Goal: Task Accomplishment & Management: Manage account settings

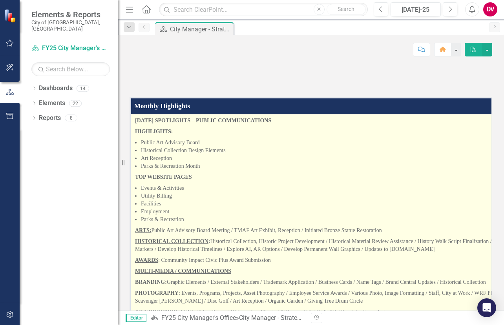
click at [193, 170] on li "Parks & Recreation Month" at bounding box center [392, 166] width 502 height 8
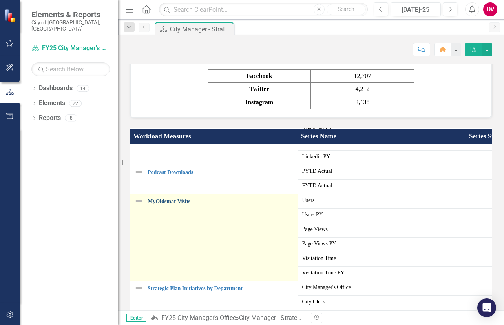
scroll to position [97, 0]
click at [171, 204] on link "MyOldsmar Visits" at bounding box center [220, 201] width 146 height 6
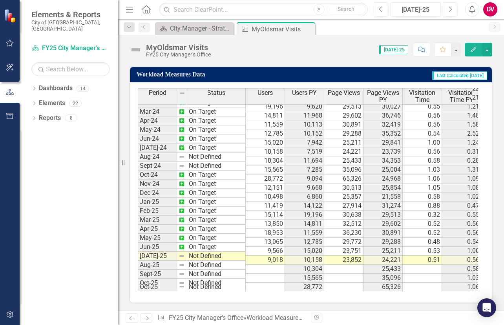
scroll to position [261, 0]
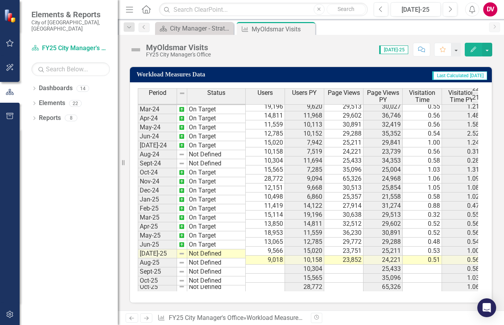
click at [342, 175] on tbody "Aug-22 Not Defined 10,344 32,691 1.53 Sep-22 On Target 10,061 32,691 1.53 Oct-2…" at bounding box center [309, 116] width 343 height 352
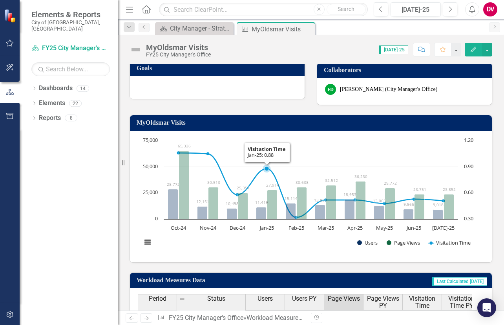
scroll to position [0, 0]
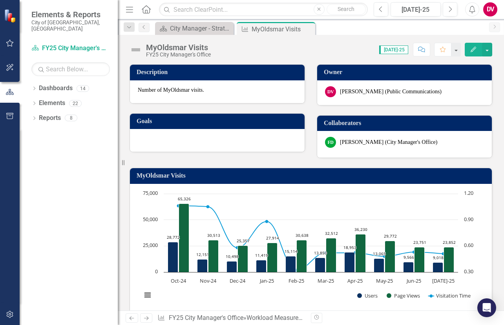
drag, startPoint x: 307, startPoint y: 27, endPoint x: 234, endPoint y: 27, distance: 73.3
click at [0, 0] on icon "Close" at bounding box center [0, 0] width 0 height 0
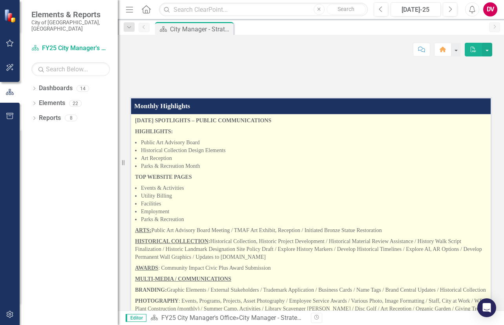
click at [199, 170] on li "Parks & Recreation Month" at bounding box center [314, 166] width 346 height 8
drag, startPoint x: 205, startPoint y: 196, endPoint x: 138, endPoint y: 171, distance: 71.7
click at [162, 147] on li "Public Art Advisory Board" at bounding box center [314, 143] width 346 height 8
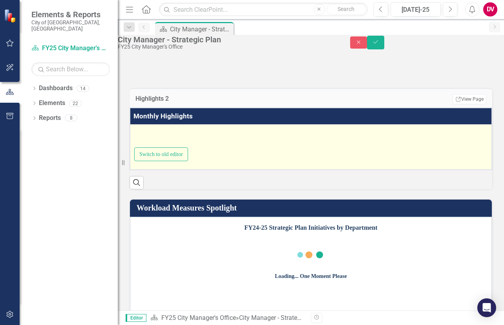
type textarea "<p><strong>[DATE] SPOTLIGHTS &ndash; PUBLIC COMMUNICATIONS</strong></p> <p><str…"
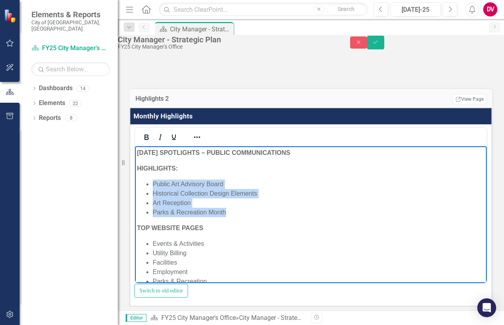
drag, startPoint x: 225, startPoint y: 211, endPoint x: 146, endPoint y: 182, distance: 84.1
click at [146, 182] on ul "Public Art Advisory Board Historical Collection Design Elements Art Reception P…" at bounding box center [310, 198] width 347 height 38
copy ul "Public Art Advisory Board Historical Collection Design Elements Art Reception P…"
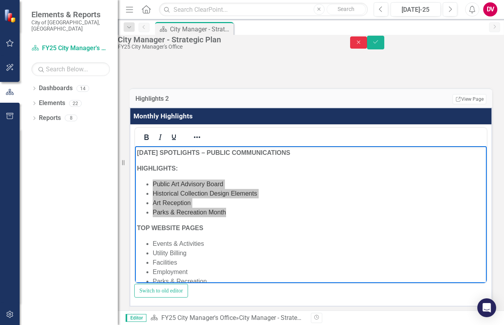
click at [360, 44] on icon "button" at bounding box center [358, 42] width 4 height 4
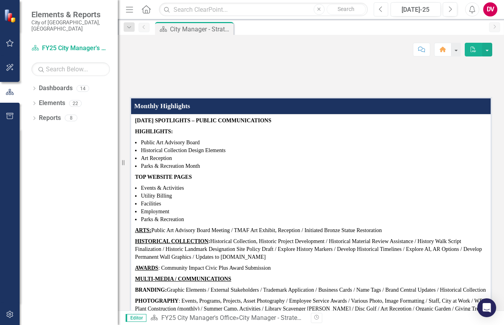
click at [380, 9] on icon "Previous" at bounding box center [380, 9] width 4 height 7
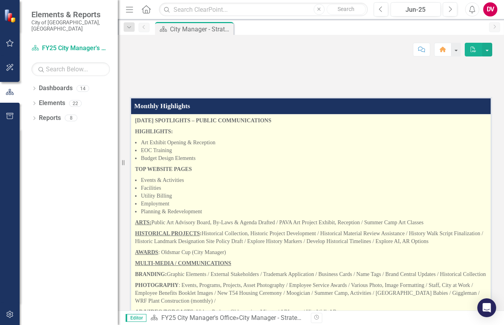
drag, startPoint x: 198, startPoint y: 187, endPoint x: 132, endPoint y: 172, distance: 68.1
click at [193, 162] on li "Budget Design Elements" at bounding box center [314, 159] width 346 height 8
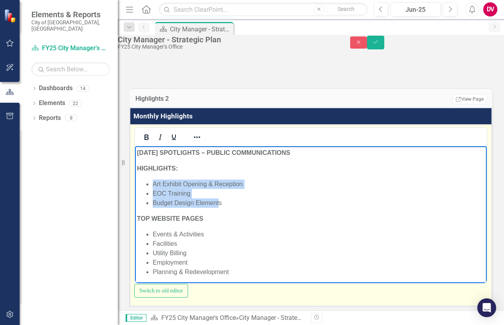
drag, startPoint x: 220, startPoint y: 200, endPoint x: 151, endPoint y: 186, distance: 70.5
click at [151, 186] on ul "Art Exhibit Opening & Reception EOC Training Budget Design Elements" at bounding box center [310, 193] width 347 height 28
copy ul "Art Exhibit Opening & Reception EOC Training Budget Design Element"
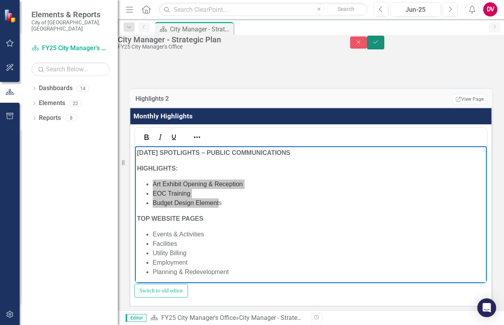
drag, startPoint x: 482, startPoint y: 44, endPoint x: 453, endPoint y: 44, distance: 29.4
click at [379, 44] on icon "Save" at bounding box center [375, 41] width 7 height 5
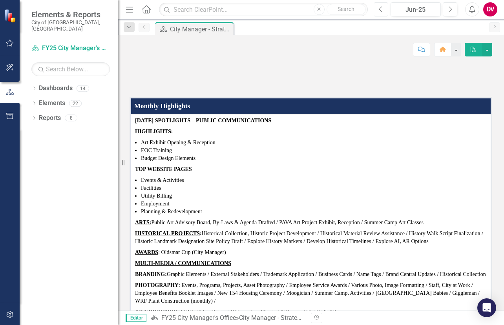
click at [383, 9] on button "Previous" at bounding box center [380, 9] width 15 height 14
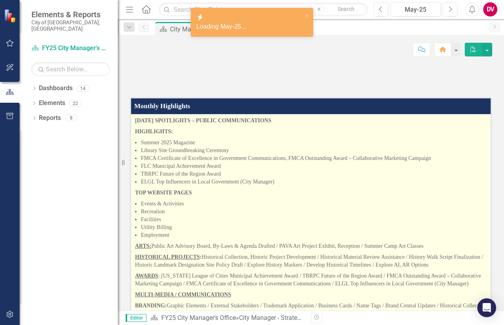
click at [217, 178] on li "TBRPC Future of the Region Award" at bounding box center [314, 174] width 346 height 8
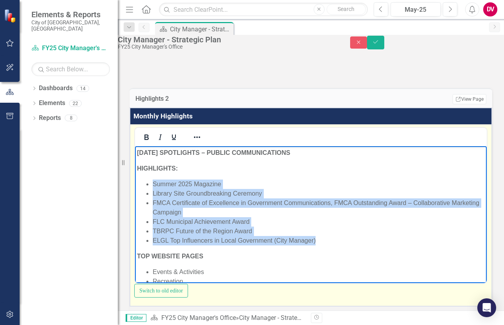
drag, startPoint x: 315, startPoint y: 241, endPoint x: 156, endPoint y: 181, distance: 169.4
click at [153, 180] on ul "Summer 2025 Magazine Library Site Groundbreaking Ceremony FMCA Certificate of E…" at bounding box center [310, 212] width 347 height 66
copy ul "Summer 2025 Magazine Library Site Groundbreaking Ceremony FMCA Certificate of E…"
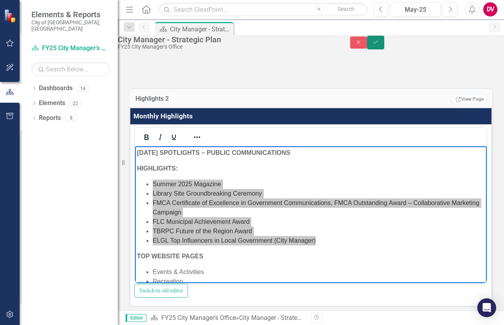
click at [384, 45] on button "Save" at bounding box center [375, 43] width 17 height 14
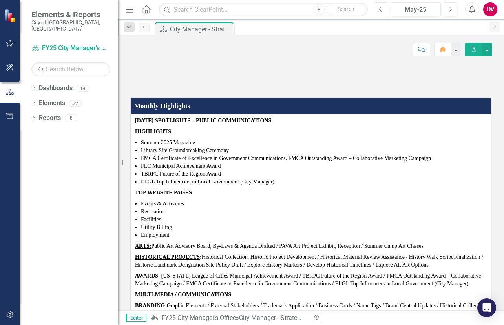
click at [378, 10] on icon "Previous" at bounding box center [380, 9] width 4 height 7
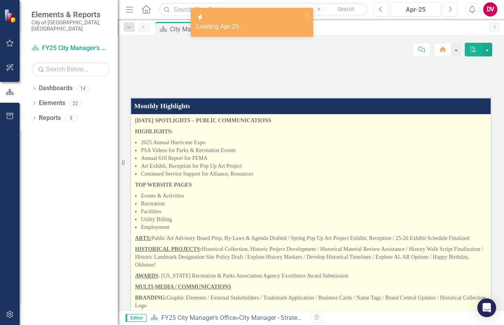
click at [200, 178] on li "Continued Service Support for Alliance, Resources" at bounding box center [314, 174] width 346 height 8
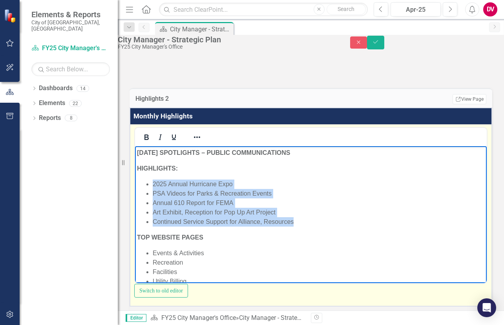
drag, startPoint x: 295, startPoint y: 222, endPoint x: 150, endPoint y: 186, distance: 150.1
click at [150, 186] on ul "2025 Annual Hurricane Expo PSA Videos for Parks & Recreation Events Annual 610 …" at bounding box center [310, 202] width 347 height 47
copy ul "2025 Annual Hurricane Expo PSA Videos for Parks & Recreation Events Annual 610 …"
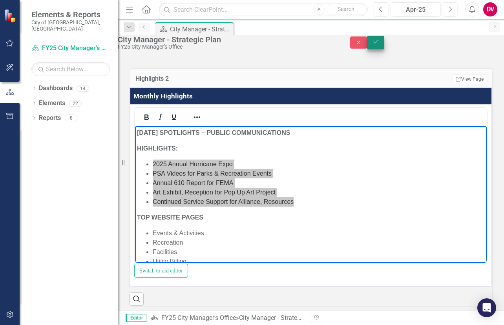
scroll to position [39, 0]
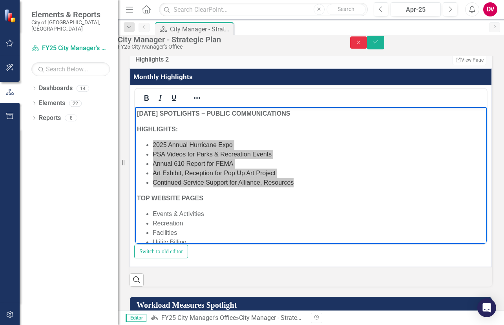
drag, startPoint x: 458, startPoint y: 45, endPoint x: 435, endPoint y: 32, distance: 26.4
click at [362, 45] on icon "Close" at bounding box center [358, 42] width 7 height 5
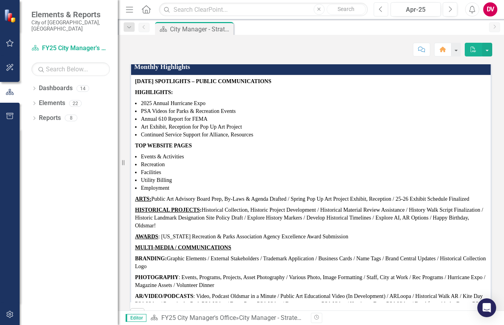
click at [378, 9] on icon "Previous" at bounding box center [380, 9] width 4 height 7
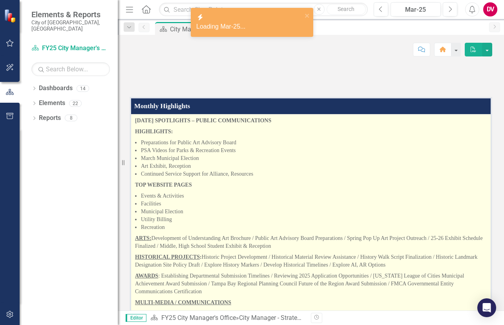
click at [201, 155] on li "PSA Videos for Parks & Recreation Events" at bounding box center [314, 151] width 346 height 8
click at [202, 155] on li "PSA Videos for Parks & Recreation Events" at bounding box center [314, 151] width 346 height 8
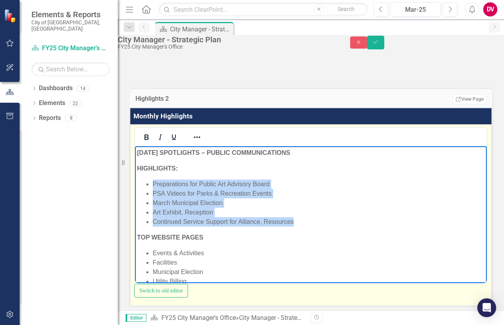
drag, startPoint x: 298, startPoint y: 222, endPoint x: 152, endPoint y: 184, distance: 151.2
click at [152, 184] on ul "Preparations for Public Art Advisory Board PSA Videos for Parks & Recreation Ev…" at bounding box center [310, 202] width 347 height 47
copy ul "Preparations for Public Art Advisory Board PSA Videos for Parks & Recreation Ev…"
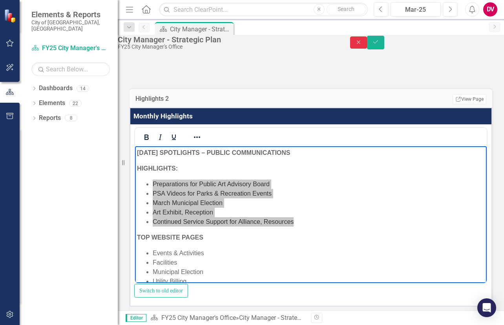
drag, startPoint x: 462, startPoint y: 45, endPoint x: 403, endPoint y: 31, distance: 60.2
click at [362, 45] on icon "Close" at bounding box center [358, 42] width 7 height 5
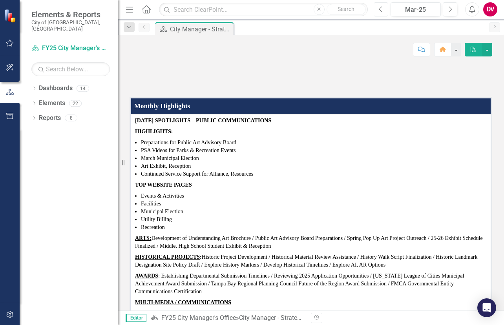
click at [383, 10] on button "Previous" at bounding box center [380, 9] width 15 height 14
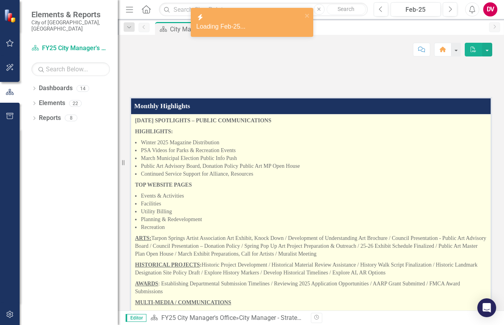
click at [200, 147] on li "Winter 2025 Magazine Distribution" at bounding box center [314, 143] width 346 height 8
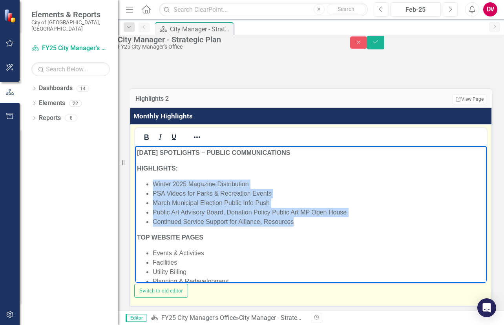
drag, startPoint x: 277, startPoint y: 219, endPoint x: 144, endPoint y: 187, distance: 136.9
click at [144, 187] on ul "Winter 2025 Magazine Distribution PSA Videos for Parks & Recreation Events Marc…" at bounding box center [310, 202] width 347 height 47
copy ul "Winter 2025 Magazine Distribution PSA Videos for Parks & Recreation Events Marc…"
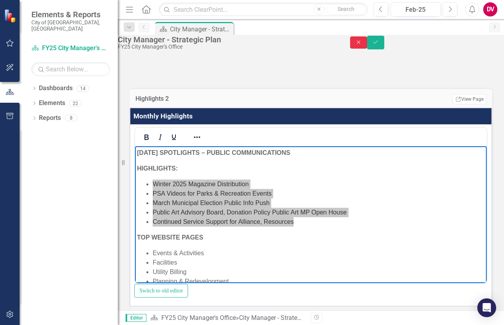
drag, startPoint x: 459, startPoint y: 43, endPoint x: 428, endPoint y: 34, distance: 32.6
click at [367, 43] on button "Close" at bounding box center [358, 42] width 17 height 12
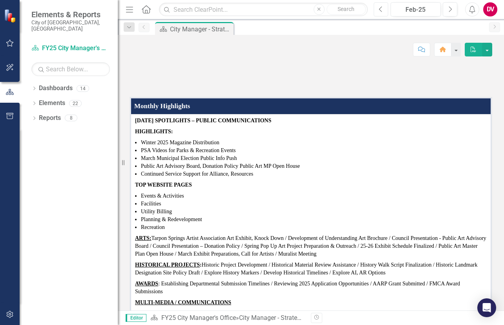
click at [379, 10] on icon "Previous" at bounding box center [380, 9] width 4 height 7
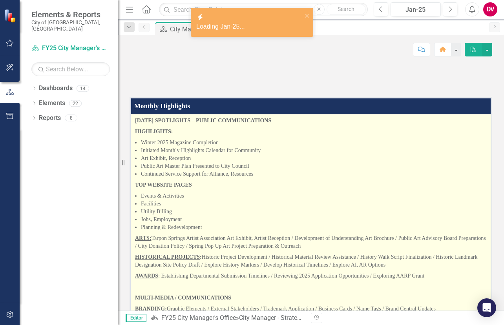
click at [229, 170] on li "Public Art Master Plan Presented to City Council" at bounding box center [314, 166] width 346 height 8
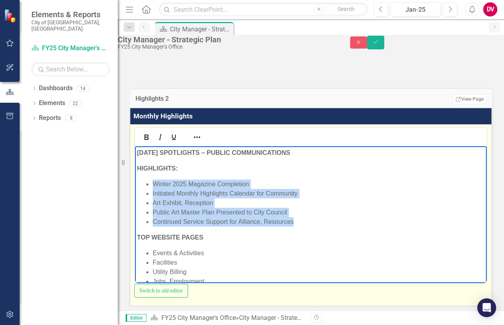
drag, startPoint x: 302, startPoint y: 219, endPoint x: 182, endPoint y: 188, distance: 123.9
click at [154, 186] on ul "Winter 2025 Magazine Completion Initiated Monthly Highlights Calendar for Commu…" at bounding box center [310, 202] width 347 height 47
copy ul "Winter 2025 Magazine Completion Initiated Monthly Highlights Calendar for Commu…"
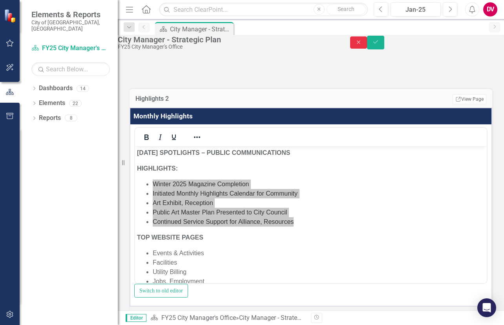
click at [362, 44] on icon "Close" at bounding box center [358, 42] width 7 height 5
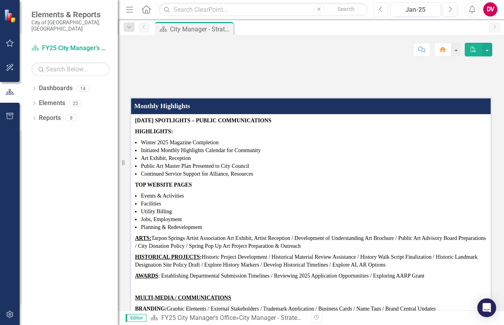
click at [380, 9] on icon "Previous" at bounding box center [380, 9] width 4 height 7
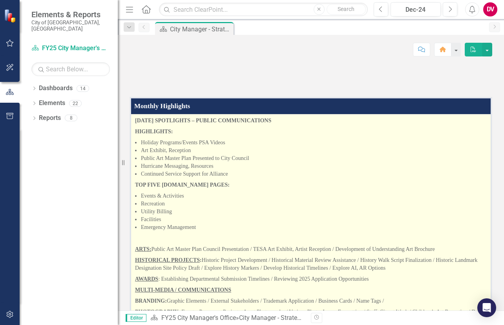
click at [199, 178] on li "Continued Service Support for Alliance" at bounding box center [314, 174] width 346 height 8
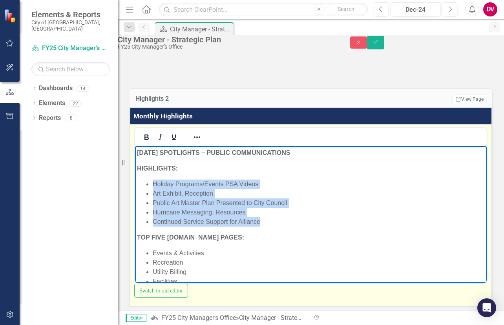
drag, startPoint x: 260, startPoint y: 220, endPoint x: 154, endPoint y: 184, distance: 112.1
click at [154, 184] on ul "Holiday Programs/Events PSA Videos Art Exhibit, Reception Public Art Master Pla…" at bounding box center [310, 202] width 347 height 47
copy ul "Holiday Programs/Events PSA Videos Art Exhibit, Reception Public Art Master Pla…"
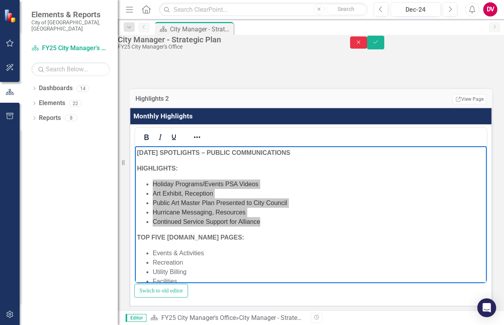
click at [367, 42] on button "Close" at bounding box center [358, 42] width 17 height 12
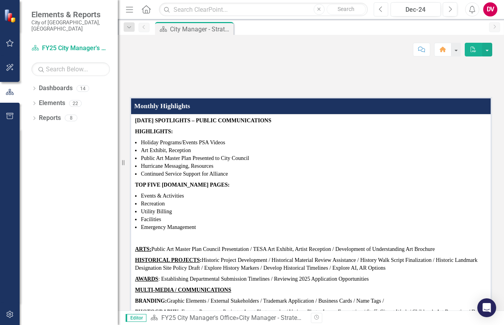
click at [378, 6] on icon "Previous" at bounding box center [380, 9] width 4 height 7
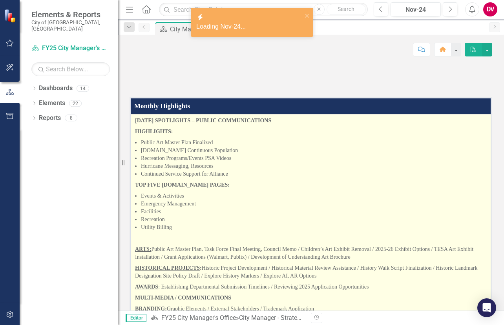
click at [210, 170] on li "Hurricane Messaging, Resources" at bounding box center [314, 166] width 346 height 8
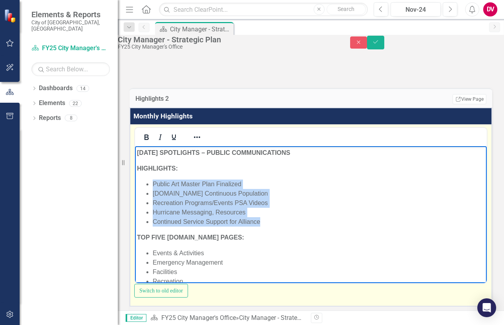
drag, startPoint x: 261, startPoint y: 222, endPoint x: 152, endPoint y: 185, distance: 115.5
click at [152, 185] on ul "Public Art Master Plan Finalized [DOMAIN_NAME] Continuous Population Recreation…" at bounding box center [310, 202] width 347 height 47
copy ul "Public Art Master Plan Finalized [DOMAIN_NAME] Continuous Population Recreation…"
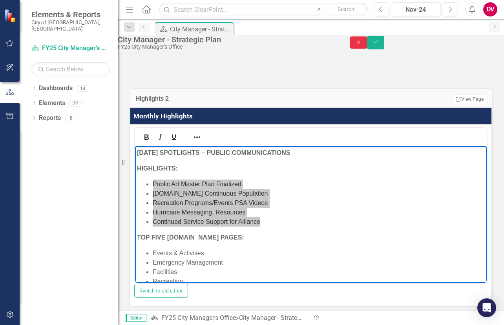
click at [362, 45] on icon "Close" at bounding box center [358, 42] width 7 height 5
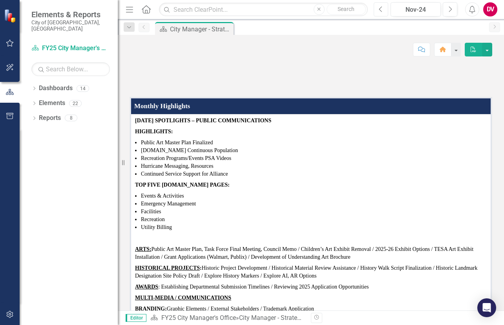
click at [378, 7] on icon "Previous" at bounding box center [380, 9] width 4 height 7
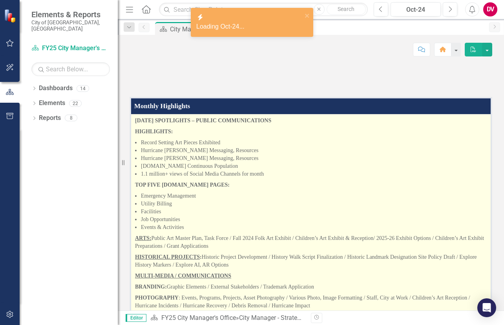
click at [220, 170] on li "[DOMAIN_NAME] Continuous Population" at bounding box center [314, 166] width 346 height 8
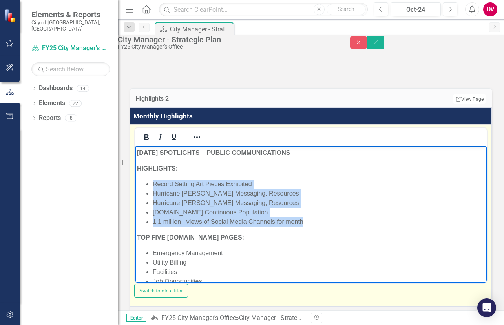
drag, startPoint x: 306, startPoint y: 220, endPoint x: 152, endPoint y: 185, distance: 157.9
click at [152, 185] on ul "Record Setting Art Pieces Exhibited Hurricane [PERSON_NAME] Messaging, Resource…" at bounding box center [310, 202] width 347 height 47
copy ul "Record Setting Art Pieces Exhibited Hurricane [PERSON_NAME] Messaging, Resource…"
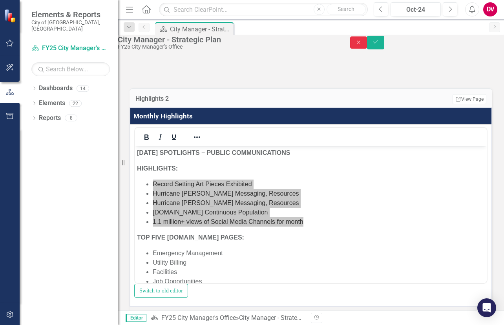
click at [367, 45] on button "Close" at bounding box center [358, 42] width 17 height 12
